Goal: Navigation & Orientation: Go to known website

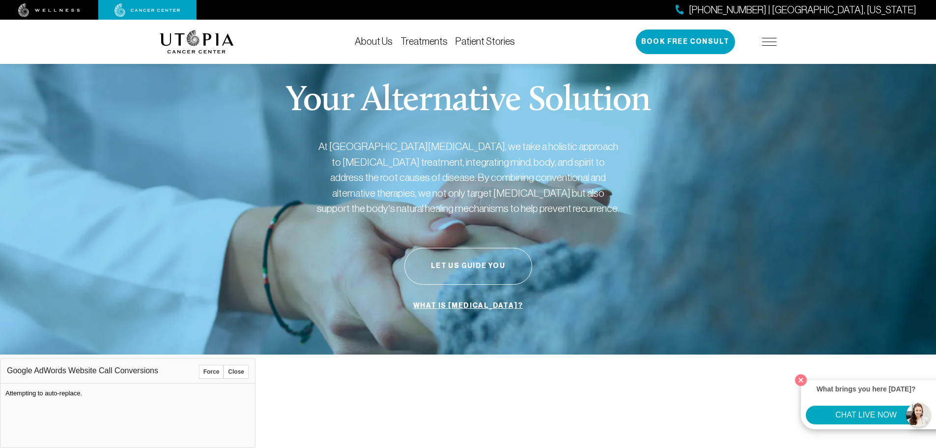
click at [212, 369] on button "Force" at bounding box center [211, 372] width 25 height 14
